Goal: Task Accomplishment & Management: Use online tool/utility

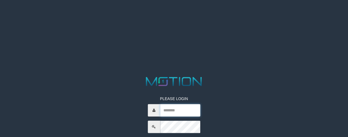
drag, startPoint x: 173, startPoint y: 106, endPoint x: 81, endPoint y: 106, distance: 92.4
click at [173, 106] on input "text" at bounding box center [180, 110] width 40 height 12
click at [190, 110] on input "text" at bounding box center [180, 110] width 40 height 12
paste input "**********"
type input "**********"
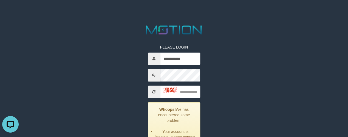
scroll to position [55, 0]
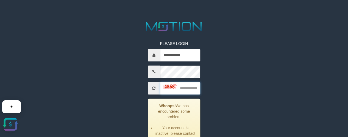
click at [182, 89] on input "text" at bounding box center [180, 88] width 40 height 12
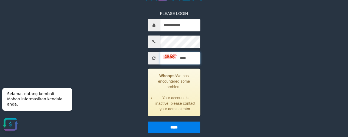
scroll to position [89, 0]
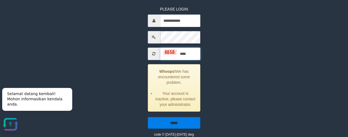
type input "****"
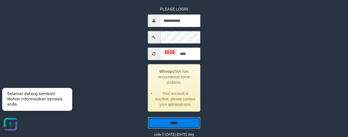
click at [178, 120] on input "*****" at bounding box center [174, 123] width 53 height 12
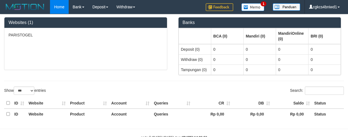
select select "***"
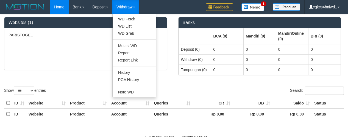
click at [128, 8] on link "Withdraw" at bounding box center [125, 7] width 27 height 14
click at [126, 9] on link "Withdraw" at bounding box center [125, 7] width 27 height 14
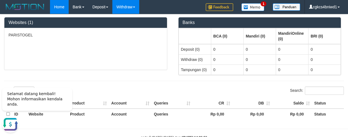
click at [126, 9] on link "Withdraw" at bounding box center [125, 7] width 27 height 14
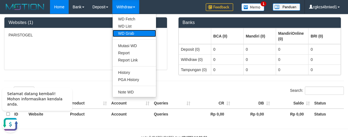
click at [135, 32] on link "WD Grab" at bounding box center [134, 33] width 43 height 7
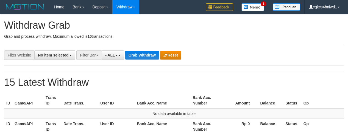
select select
click at [112, 56] on span "- ALL -" at bounding box center [111, 55] width 12 height 4
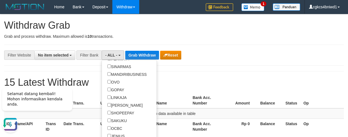
click at [198, 104] on th "Bank Acc. Number" at bounding box center [205, 100] width 31 height 16
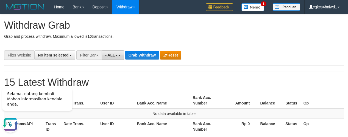
click at [117, 56] on span "- ALL -" at bounding box center [111, 55] width 12 height 4
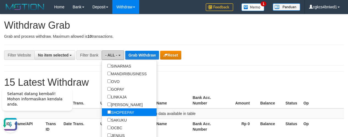
scroll to position [110, 0]
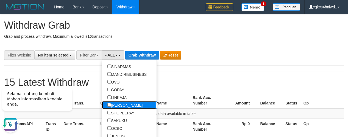
click at [124, 104] on label "[PERSON_NAME]" at bounding box center [125, 105] width 46 height 8
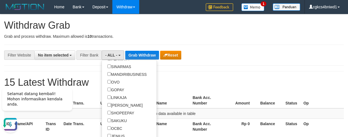
select select "****"
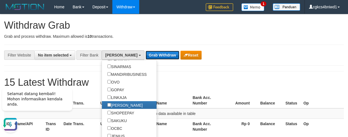
click at [146, 53] on button "Grab Withdraw" at bounding box center [163, 55] width 34 height 9
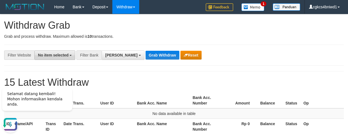
click at [59, 57] on button "No item selected" at bounding box center [54, 54] width 41 height 9
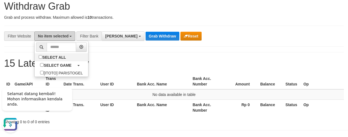
scroll to position [27, 0]
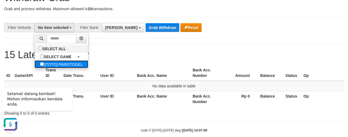
click at [56, 64] on label "[ITOTO] PARISTOGEL" at bounding box center [62, 64] width 54 height 8
select select "****"
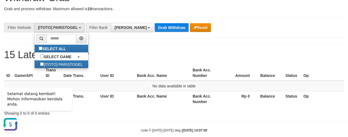
scroll to position [5, 0]
click at [155, 29] on button "Grab Withdraw" at bounding box center [172, 27] width 34 height 9
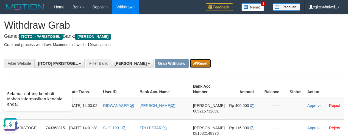
click at [190, 62] on button "Reset" at bounding box center [200, 63] width 21 height 9
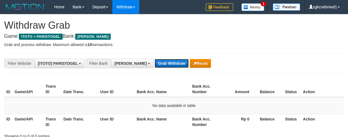
click at [156, 63] on button "Grab Withdraw" at bounding box center [172, 63] width 34 height 9
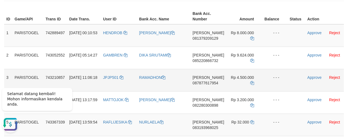
scroll to position [82, 0]
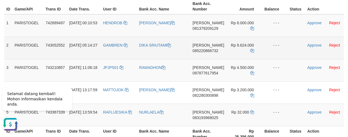
click at [300, 40] on td at bounding box center [297, 48] width 18 height 22
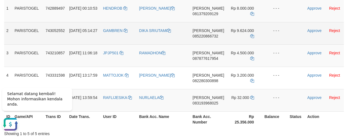
scroll to position [110, 0]
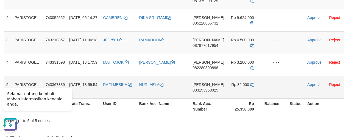
click at [115, 94] on td "RAFLIJESIKA" at bounding box center [119, 87] width 36 height 22
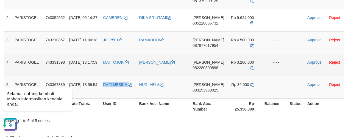
copy link "RAFLIJESIKA"
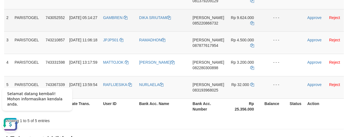
click at [305, 13] on td "Approve Reject" at bounding box center [324, 20] width 39 height 22
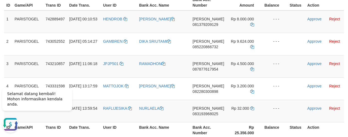
scroll to position [55, 0]
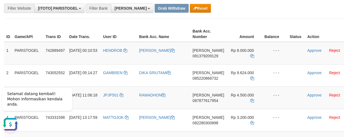
click at [335, 21] on div "**********" at bounding box center [174, 107] width 348 height 296
click at [319, 6] on div "**********" at bounding box center [174, 8] width 348 height 9
click at [278, 59] on td "- - -" at bounding box center [275, 53] width 25 height 23
click at [157, 27] on th "Bank Acc. Name" at bounding box center [163, 34] width 53 height 16
click at [197, 62] on td "[PERSON_NAME] 081379209129" at bounding box center [208, 53] width 36 height 23
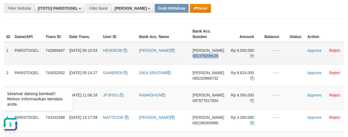
click at [197, 62] on td "[PERSON_NAME] 081379209129" at bounding box center [208, 53] width 36 height 23
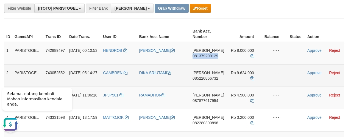
copy span "081379209129"
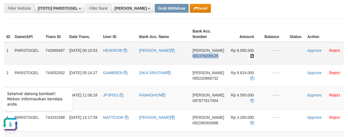
drag, startPoint x: 252, startPoint y: 56, endPoint x: 306, endPoint y: 50, distance: 53.9
click at [252, 56] on icon at bounding box center [252, 56] width 4 height 4
copy span "081379209129"
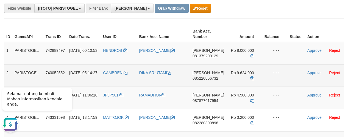
click at [206, 78] on span "085220866732" at bounding box center [206, 78] width 26 height 4
click at [210, 82] on td "[PERSON_NAME] 085220866732" at bounding box center [208, 75] width 36 height 22
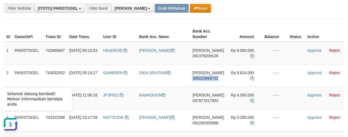
drag, startPoint x: 210, startPoint y: 82, endPoint x: 349, endPoint y: 87, distance: 138.9
click at [211, 82] on td "[PERSON_NAME] 085220866732" at bounding box center [208, 75] width 36 height 22
copy span "085220866732"
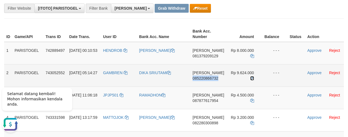
drag, startPoint x: 250, startPoint y: 77, endPoint x: 299, endPoint y: 58, distance: 51.8
click at [251, 77] on icon at bounding box center [252, 78] width 4 height 4
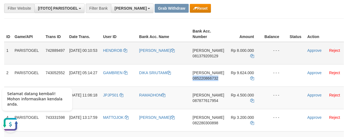
copy span "085220866732"
click at [202, 105] on td "[PERSON_NAME] 087877617954" at bounding box center [208, 97] width 36 height 22
copy span "087877617954"
drag, startPoint x: 251, startPoint y: 101, endPoint x: 277, endPoint y: 89, distance: 28.5
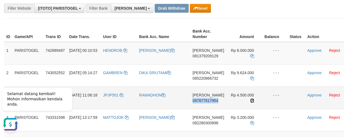
click at [251, 101] on icon at bounding box center [252, 100] width 4 height 4
copy span "087877617954"
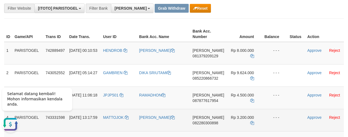
scroll to position [82, 0]
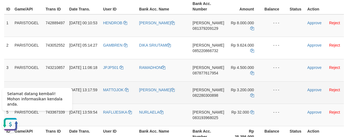
click at [209, 102] on td "[PERSON_NAME] 082280300898" at bounding box center [208, 92] width 36 height 22
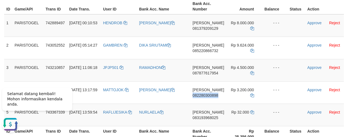
copy span "082280300898"
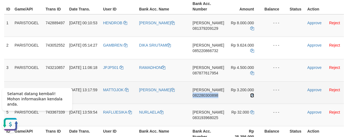
click at [250, 93] on icon at bounding box center [252, 95] width 4 height 4
copy span "082280300898"
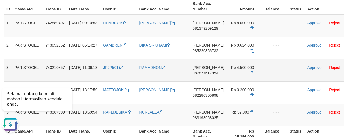
click at [112, 74] on td "JPJP501" at bounding box center [119, 70] width 36 height 22
click at [153, 28] on td "[PERSON_NAME]" at bounding box center [163, 25] width 53 height 23
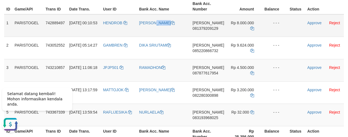
copy link "[PERSON_NAME]"
click at [114, 32] on td "HENDROB" at bounding box center [119, 25] width 36 height 23
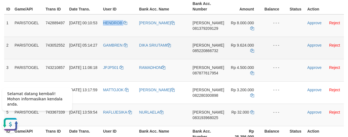
copy link "HENDROB"
click at [118, 51] on td "GAMBREN" at bounding box center [119, 48] width 36 height 22
click at [154, 53] on td "DIKA SRIUTAMI" at bounding box center [163, 48] width 53 height 22
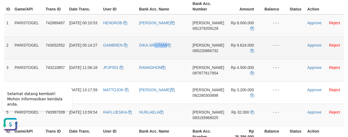
click at [154, 53] on td "DIKA SRIUTAMI" at bounding box center [163, 48] width 53 height 22
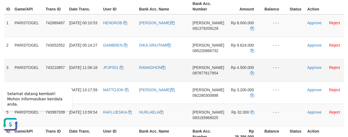
click at [144, 72] on td "RAMADHON" at bounding box center [163, 70] width 53 height 22
click at [115, 75] on td "JPJP501" at bounding box center [119, 70] width 36 height 22
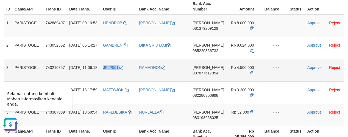
click at [115, 75] on td "JPJP501" at bounding box center [119, 70] width 36 height 22
click at [311, 24] on link "Approve" at bounding box center [315, 23] width 14 height 4
click at [313, 46] on link "Approve" at bounding box center [315, 45] width 14 height 4
click at [316, 68] on link "Approve" at bounding box center [315, 67] width 14 height 4
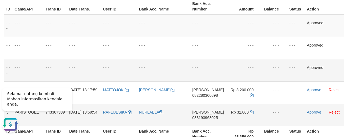
click at [201, 123] on td "[PERSON_NAME] 083193968025" at bounding box center [208, 114] width 36 height 22
click at [251, 111] on icon at bounding box center [252, 112] width 4 height 4
click at [273, 113] on td "- - -" at bounding box center [274, 114] width 25 height 22
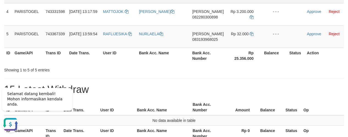
scroll to position [165, 0]
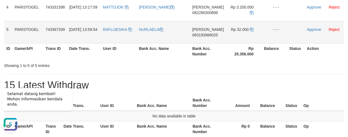
click at [121, 38] on td "RAFLIJESIKA" at bounding box center [119, 32] width 36 height 22
click at [143, 37] on td "NURLAELA" at bounding box center [163, 32] width 53 height 22
click at [311, 27] on link "Approve" at bounding box center [314, 29] width 14 height 4
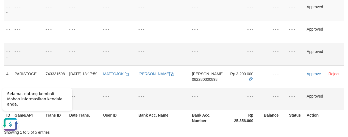
scroll to position [0, 0]
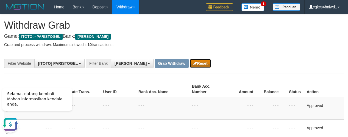
click at [190, 63] on button "Reset" at bounding box center [200, 63] width 21 height 9
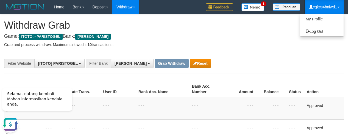
click at [328, 8] on link "cgkcs4bniwd1" at bounding box center [324, 7] width 39 height 14
click at [321, 4] on link "cgkcs4bniwd1" at bounding box center [324, 7] width 39 height 14
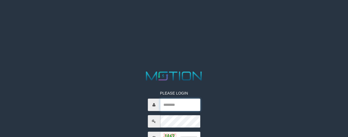
click at [172, 105] on input "text" at bounding box center [180, 104] width 40 height 12
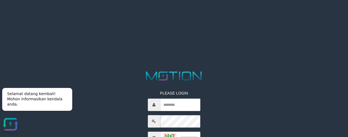
drag, startPoint x: 177, startPoint y: 48, endPoint x: 175, endPoint y: 101, distance: 53.1
click at [177, 14] on html "PLEASE LOGIN Whoops! We has encountered some problem. Succesfully logged out! *…" at bounding box center [174, 7] width 348 height 14
click at [173, 104] on input "text" at bounding box center [180, 104] width 40 height 12
paste input "**********"
type input "**********"
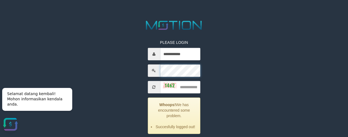
scroll to position [55, 0]
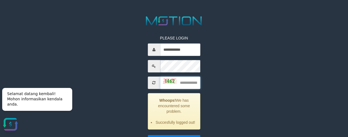
click at [190, 82] on input "text" at bounding box center [180, 82] width 40 height 12
type input "****"
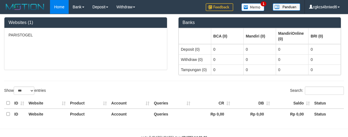
select select "***"
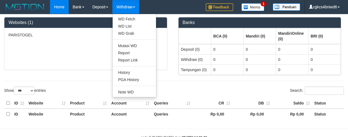
click at [123, 8] on link "Withdraw" at bounding box center [125, 7] width 27 height 14
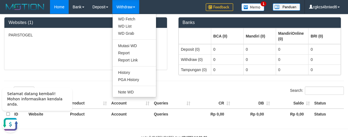
click at [126, 8] on link "Withdraw" at bounding box center [125, 7] width 27 height 14
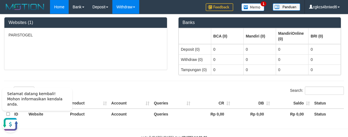
click at [126, 10] on link "Withdraw" at bounding box center [125, 7] width 27 height 14
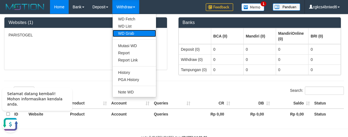
click at [131, 31] on link "WD Grab" at bounding box center [134, 33] width 43 height 7
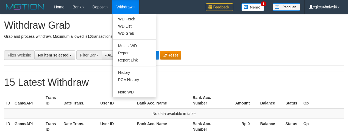
click at [131, 9] on link "Withdraw" at bounding box center [125, 7] width 27 height 14
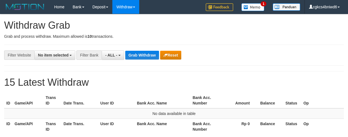
click at [131, 9] on link "Withdraw" at bounding box center [125, 7] width 27 height 14
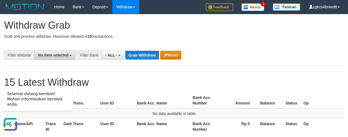
click at [57, 54] on span "No item selected" at bounding box center [53, 55] width 31 height 4
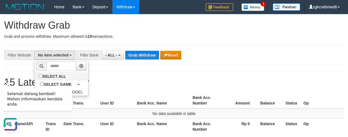
click at [59, 93] on div "Selamat datang kembali! Mohon informasikan kendala anda." at bounding box center [37, 99] width 70 height 23
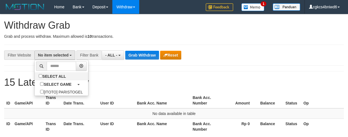
click at [125, 88] on div "**********" at bounding box center [174, 78] width 348 height 129
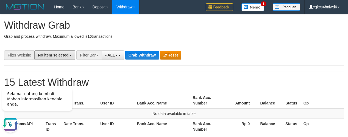
drag, startPoint x: 62, startPoint y: 53, endPoint x: 57, endPoint y: 60, distance: 8.3
click at [61, 53] on span "No item selected" at bounding box center [53, 55] width 31 height 4
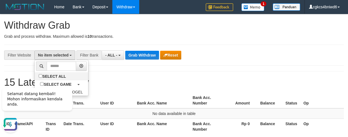
drag, startPoint x: 79, startPoint y: 174, endPoint x: 76, endPoint y: 91, distance: 83.3
click at [76, 91] on div "Selamat datang kembali! Mohon informasikan kendala anda." at bounding box center [38, 107] width 77 height 59
click at [83, 92] on label "[ITOTO] PARISTOGEL" at bounding box center [62, 92] width 54 height 8
select select "****"
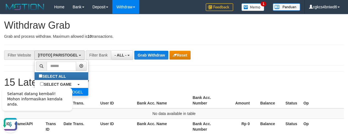
scroll to position [5, 0]
click at [120, 57] on span "- ALL -" at bounding box center [121, 55] width 12 height 4
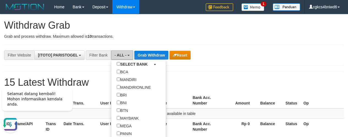
scroll to position [82, 0]
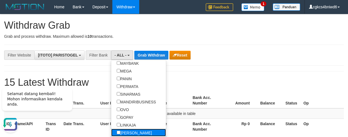
click at [136, 129] on label "[PERSON_NAME]" at bounding box center [134, 132] width 46 height 8
select select "****"
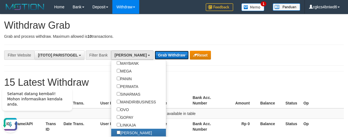
click at [155, 53] on button "Grab Withdraw" at bounding box center [172, 55] width 34 height 9
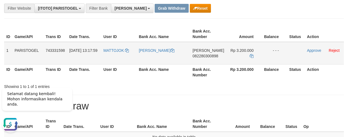
click at [254, 38] on tr "ID Game/API Trans ID Date Trans. User ID Bank Acc. Name Bank Acc. Number Amount…" at bounding box center [174, 34] width 340 height 16
click at [208, 60] on td "[PERSON_NAME] 082280300898" at bounding box center [208, 53] width 36 height 23
copy span "082280300898"
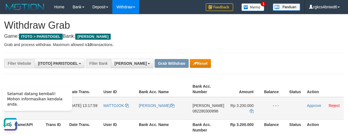
click at [161, 111] on td "[PERSON_NAME]" at bounding box center [164, 108] width 54 height 23
click at [251, 109] on icon at bounding box center [252, 111] width 4 height 4
copy link "SYAMSUDIN"
click at [158, 109] on td "[PERSON_NAME]" at bounding box center [164, 108] width 54 height 23
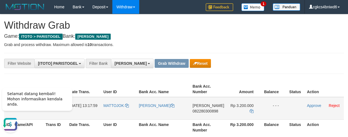
click at [158, 109] on td "[PERSON_NAME]" at bounding box center [164, 108] width 54 height 23
copy link "[PERSON_NAME]"
click at [120, 114] on td "MATTOJOK" at bounding box center [118, 108] width 35 height 23
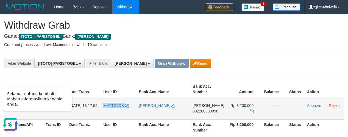
click at [120, 114] on td "MATTOJOK" at bounding box center [118, 108] width 35 height 23
copy link "MATTOJOK"
click at [312, 104] on link "Approve" at bounding box center [314, 105] width 14 height 4
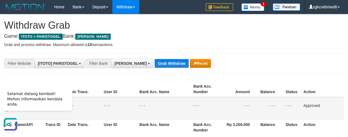
click at [319, 55] on div "**********" at bounding box center [174, 63] width 340 height 21
click at [212, 25] on h1 "Withdraw Grab" at bounding box center [174, 25] width 340 height 11
